Goal: Information Seeking & Learning: Learn about a topic

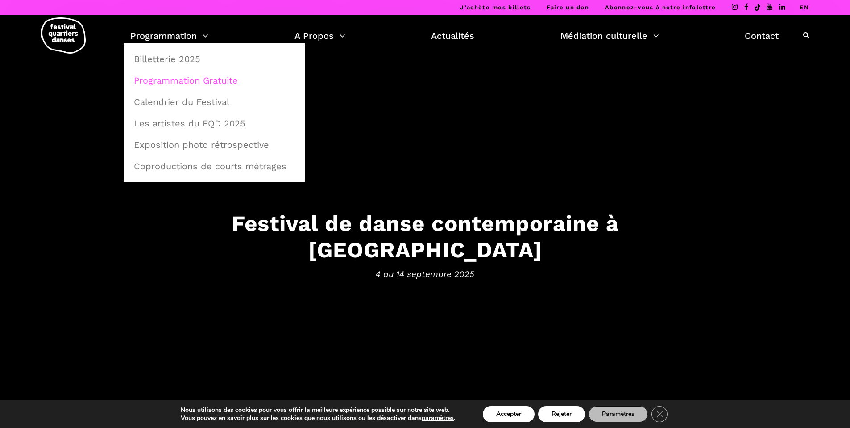
click at [201, 86] on link "Programmation Gratuite" at bounding box center [214, 80] width 171 height 21
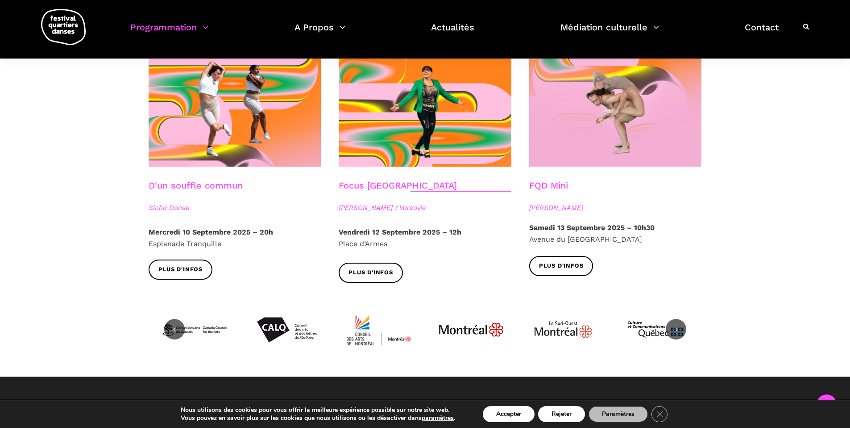
scroll to position [986, 0]
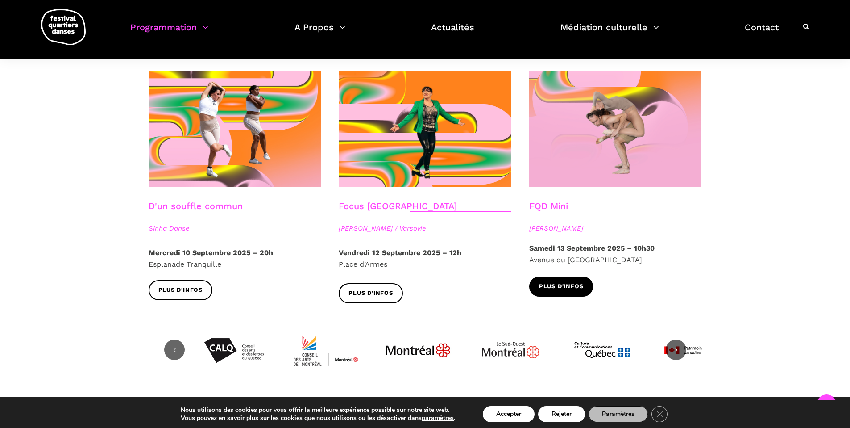
click at [569, 282] on span "Plus d'infos" at bounding box center [561, 286] width 45 height 9
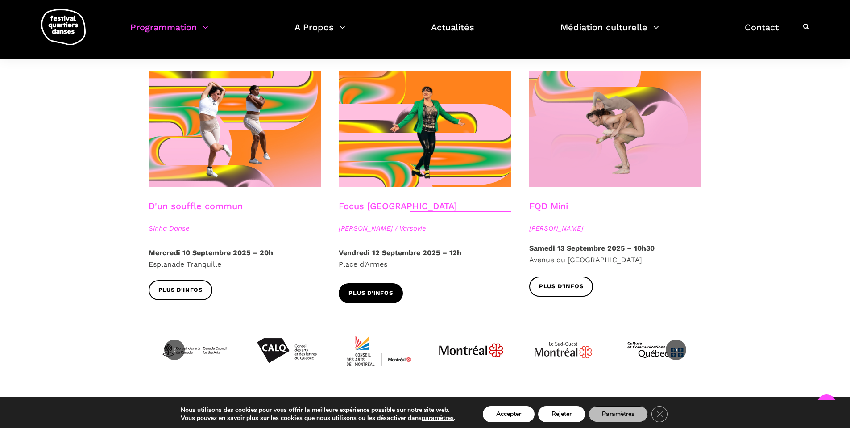
click at [361, 288] on span "Plus d'infos" at bounding box center [371, 292] width 45 height 9
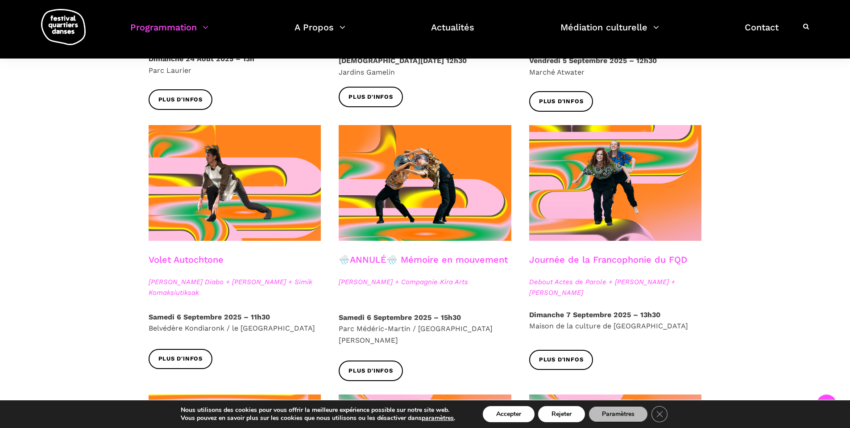
scroll to position [413, 0]
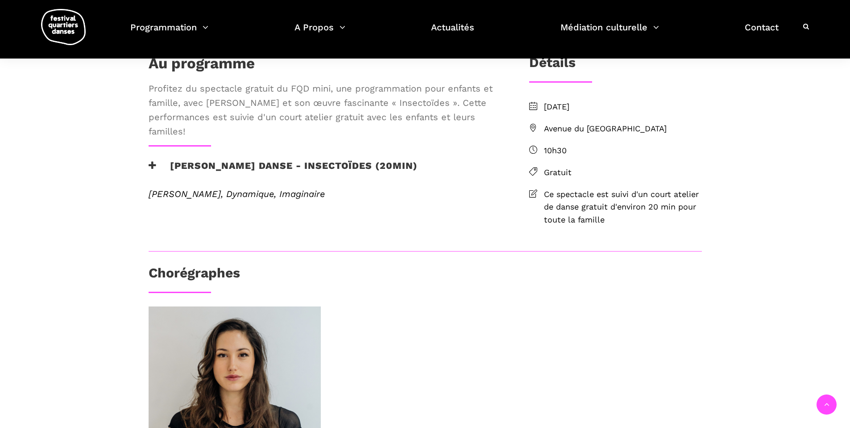
scroll to position [203, 0]
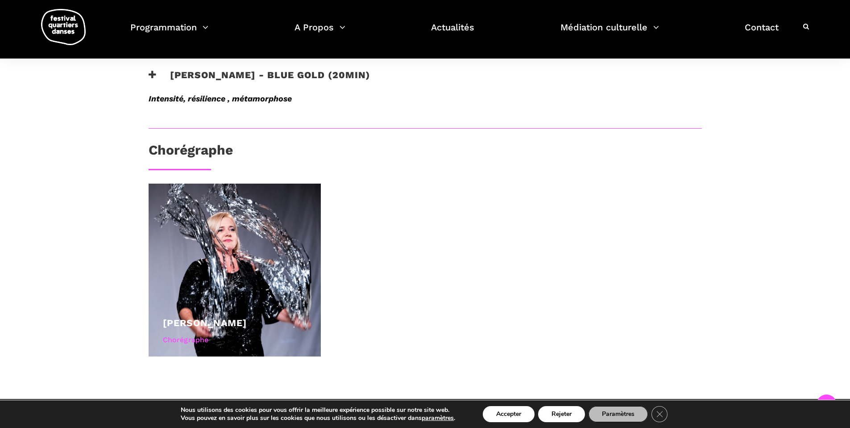
scroll to position [491, 0]
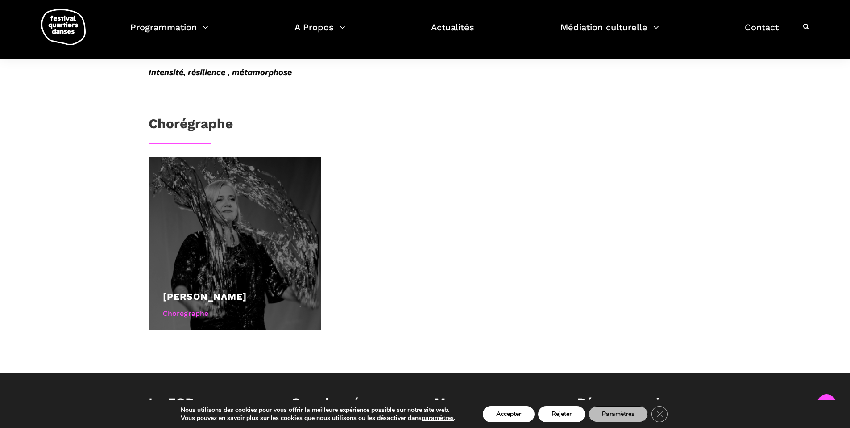
click at [270, 261] on div at bounding box center [235, 243] width 173 height 173
click at [240, 298] on link "Agata Życzkowska" at bounding box center [205, 296] width 84 height 11
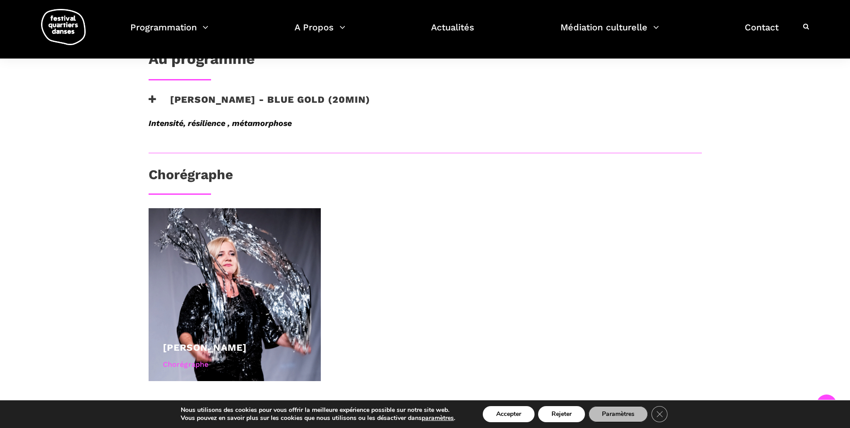
scroll to position [264, 0]
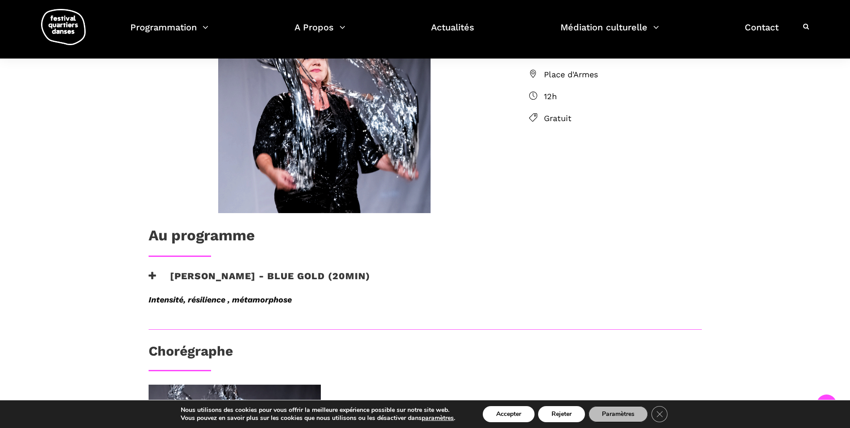
click at [552, 74] on span "Place d'Armes" at bounding box center [623, 74] width 158 height 13
click at [552, 75] on span "Place d'Armes" at bounding box center [623, 74] width 158 height 13
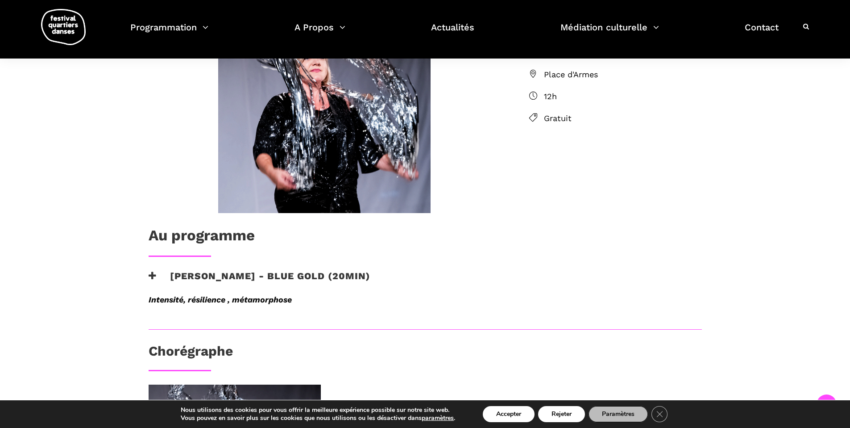
click at [532, 72] on icon at bounding box center [533, 74] width 8 height 8
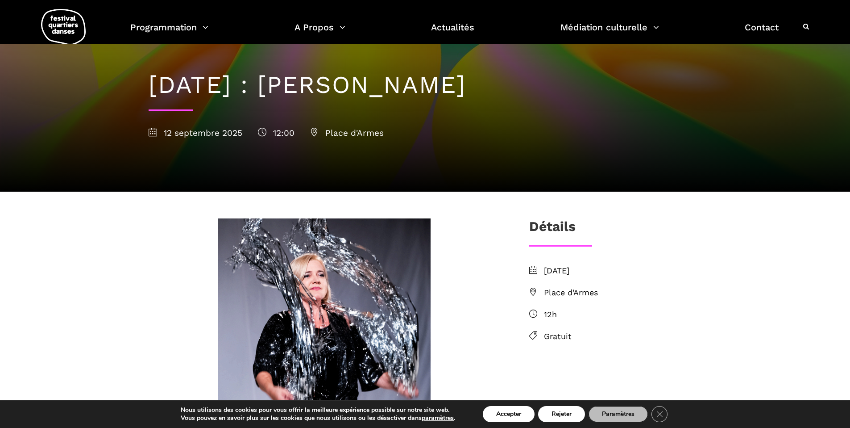
scroll to position [0, 0]
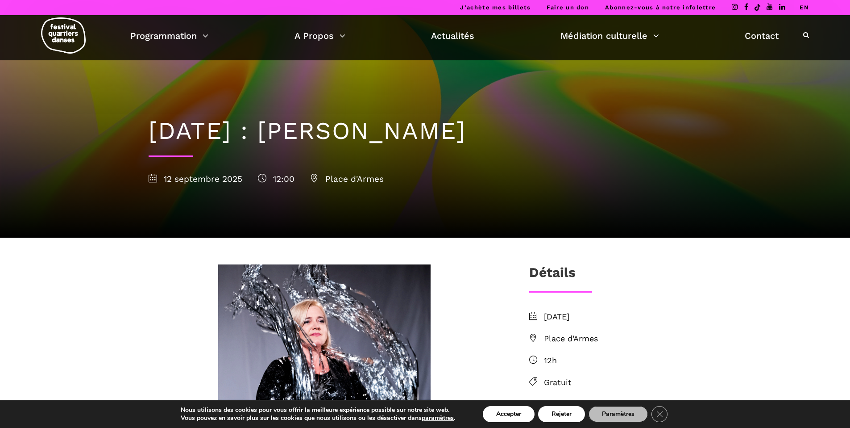
click at [333, 180] on span "Place d'Armes" at bounding box center [347, 179] width 74 height 10
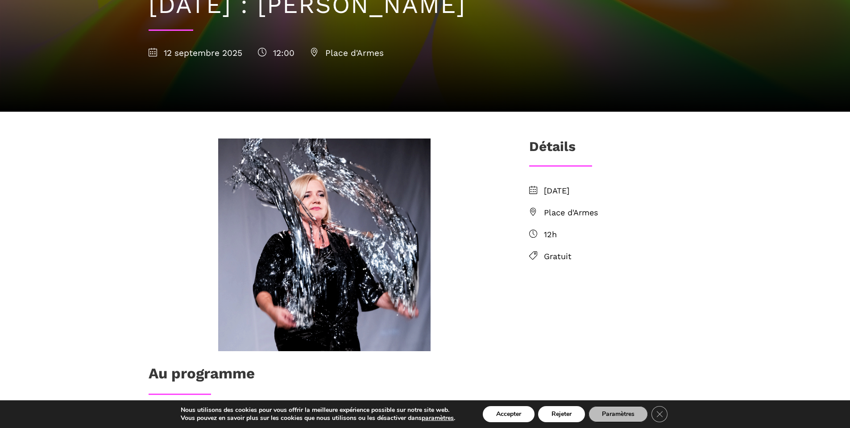
scroll to position [191, 0]
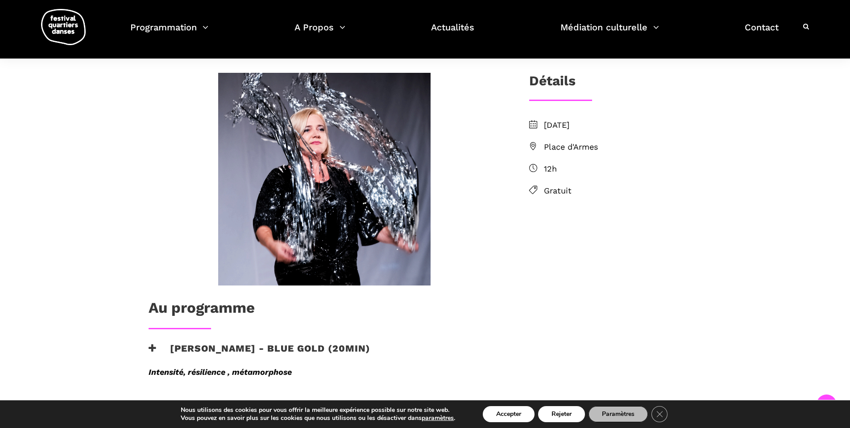
click at [152, 353] on h3 "Agata Życzkowska - Blue Gold (20min)" at bounding box center [260, 353] width 222 height 22
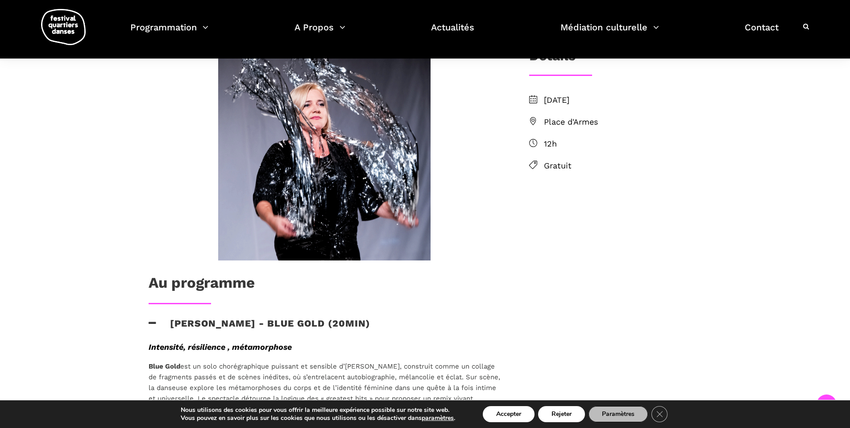
scroll to position [345, 0]
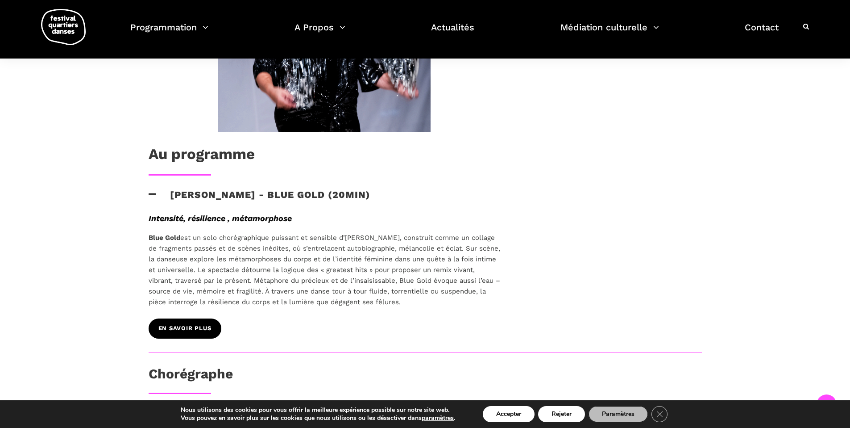
click at [212, 333] on link "EN SAVOIR PLUS" at bounding box center [185, 328] width 73 height 20
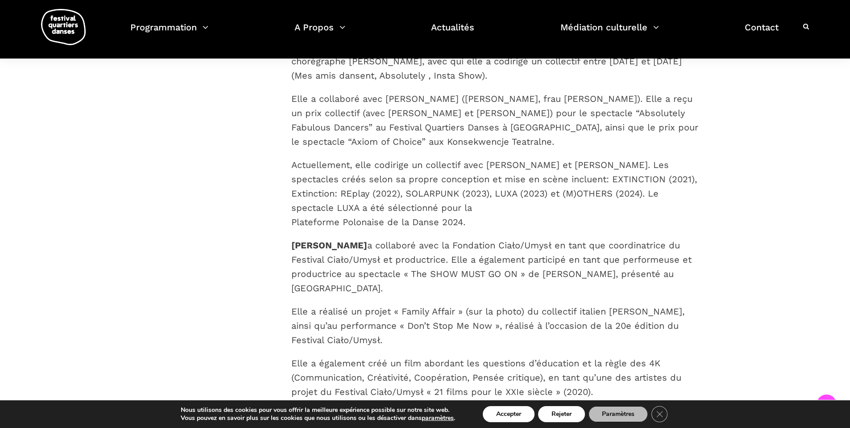
scroll to position [470, 0]
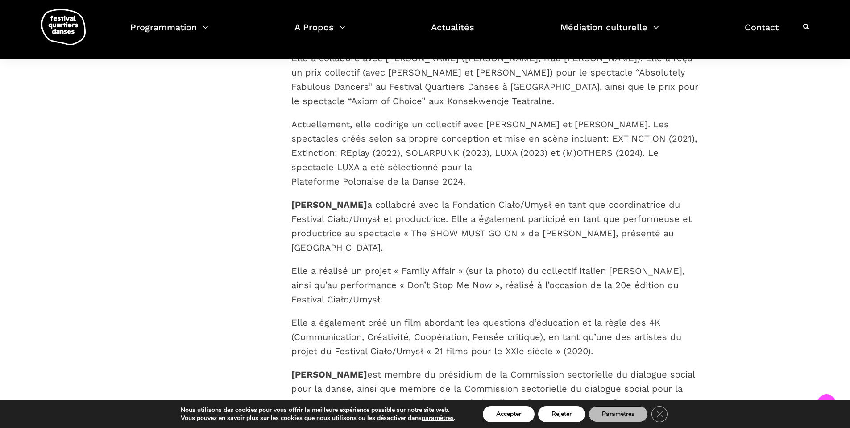
drag, startPoint x: 291, startPoint y: 192, endPoint x: 374, endPoint y: 195, distance: 83.1
click at [374, 197] on p "[PERSON_NAME] a collaboré avec la Fondation Ciało/Umysł en tant que coordinatri…" at bounding box center [496, 225] width 411 height 57
copy strong "[PERSON_NAME]"
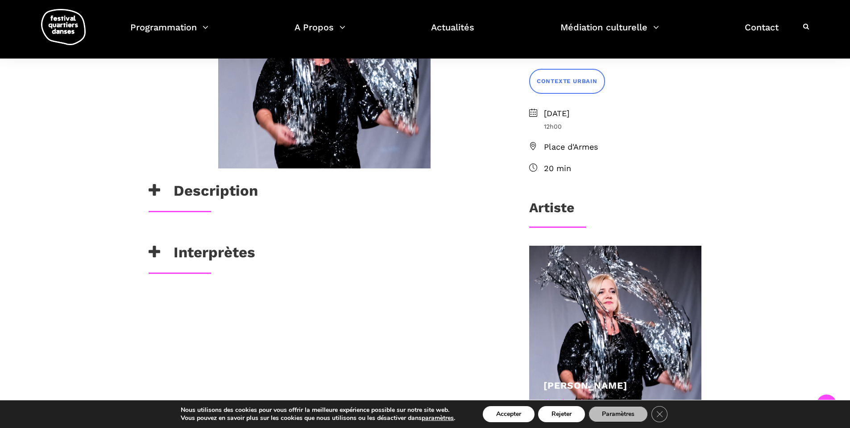
scroll to position [284, 0]
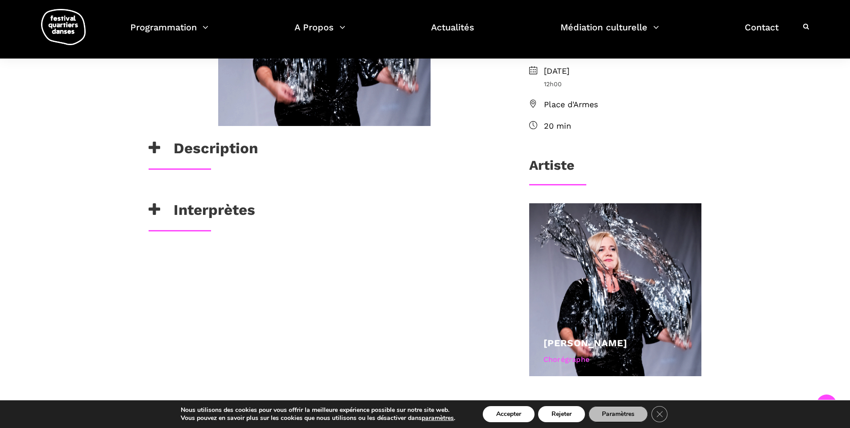
click at [215, 149] on h3 "Description" at bounding box center [203, 150] width 109 height 22
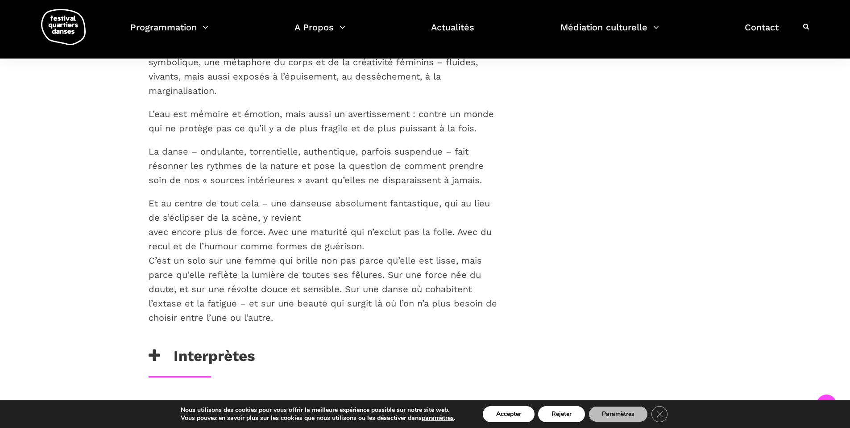
scroll to position [844, 0]
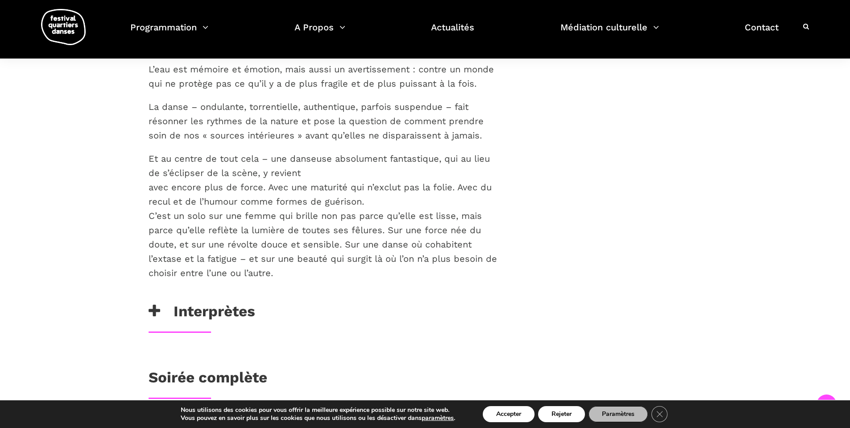
click at [188, 302] on h3 "Interprètes" at bounding box center [202, 313] width 107 height 22
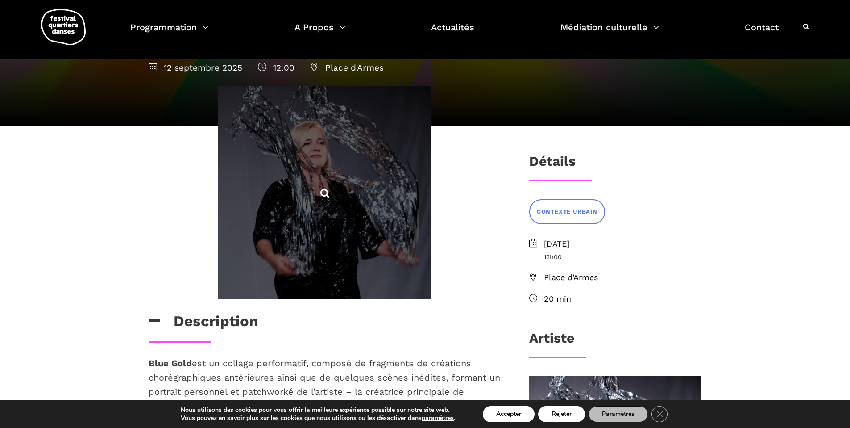
scroll to position [91, 0]
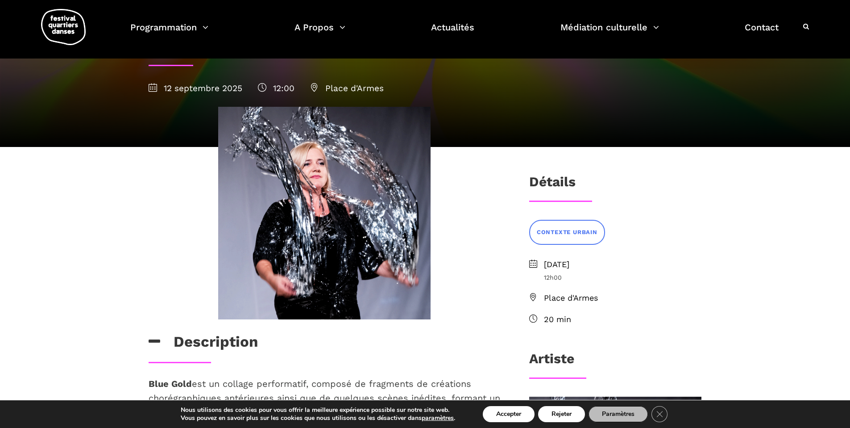
click at [546, 238] on link "CONTEXTE URBAIN" at bounding box center [567, 232] width 76 height 25
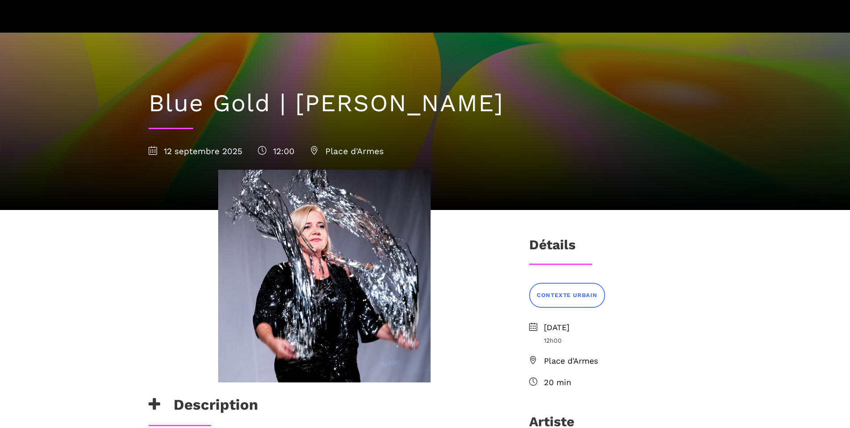
scroll to position [75, 0]
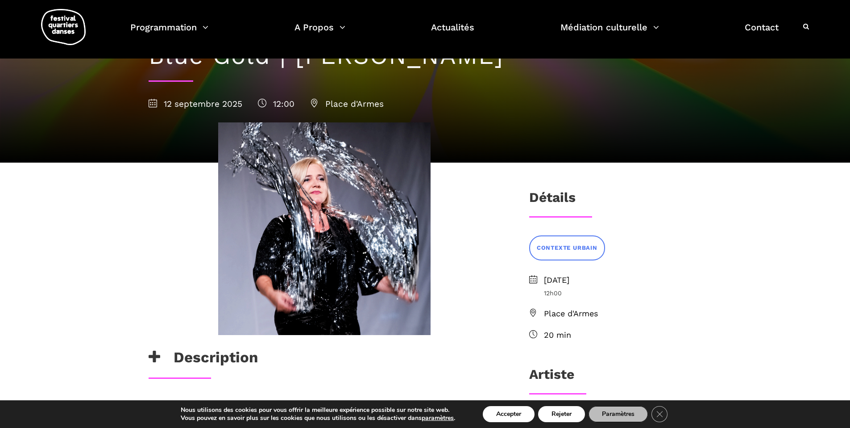
click at [574, 319] on span "Place d'Armes" at bounding box center [623, 313] width 158 height 13
click at [574, 318] on span "Place d'Armes" at bounding box center [623, 313] width 158 height 13
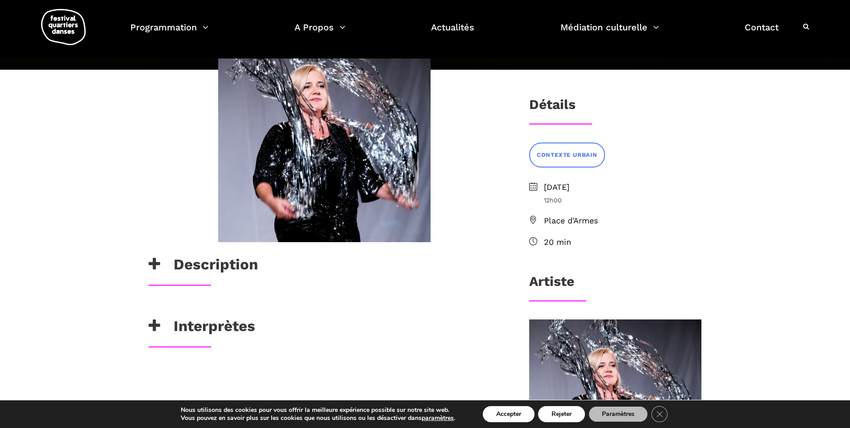
scroll to position [62, 0]
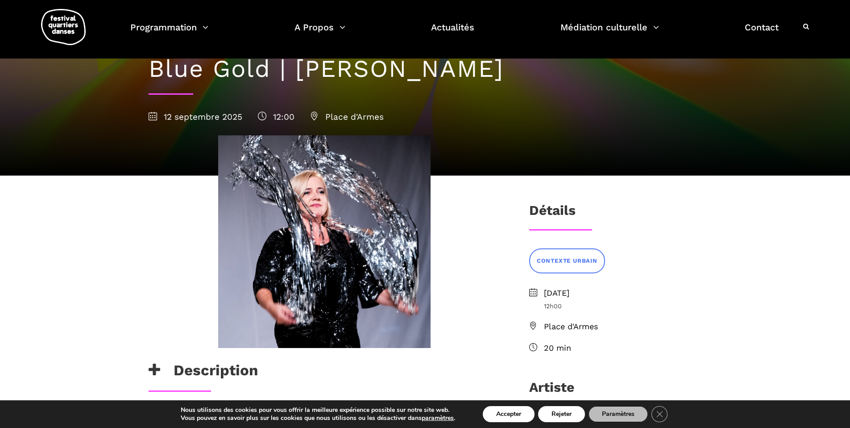
click at [561, 223] on h3 "Détails" at bounding box center [552, 213] width 46 height 22
click at [560, 217] on h3 "Détails" at bounding box center [552, 213] width 46 height 22
click at [562, 210] on h3 "Détails" at bounding box center [552, 213] width 46 height 22
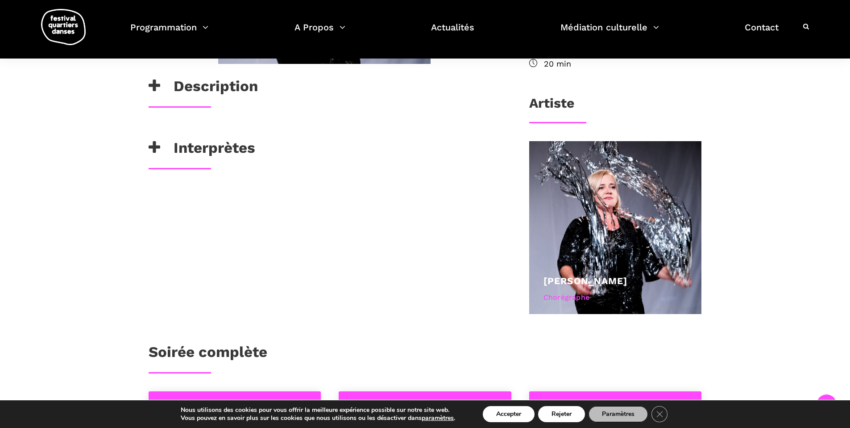
scroll to position [341, 0]
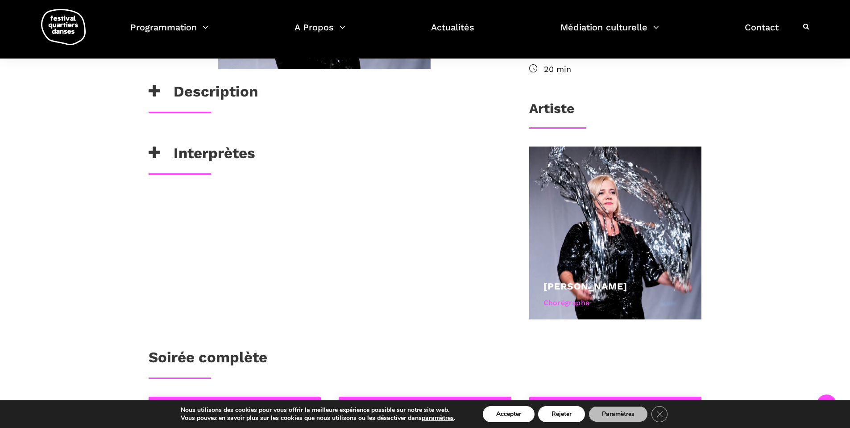
click at [271, 364] on div "Soirée complète" at bounding box center [425, 359] width 553 height 22
click at [270, 364] on div "Soirée complète" at bounding box center [425, 359] width 553 height 22
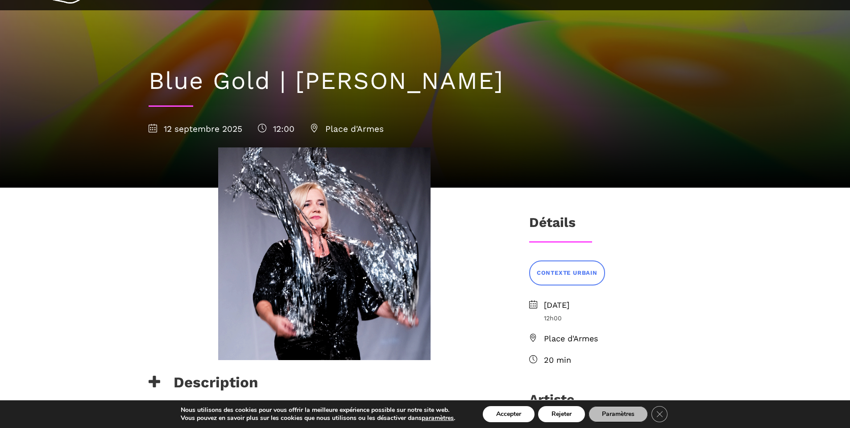
scroll to position [56, 0]
